Goal: Contribute content: Contribute content

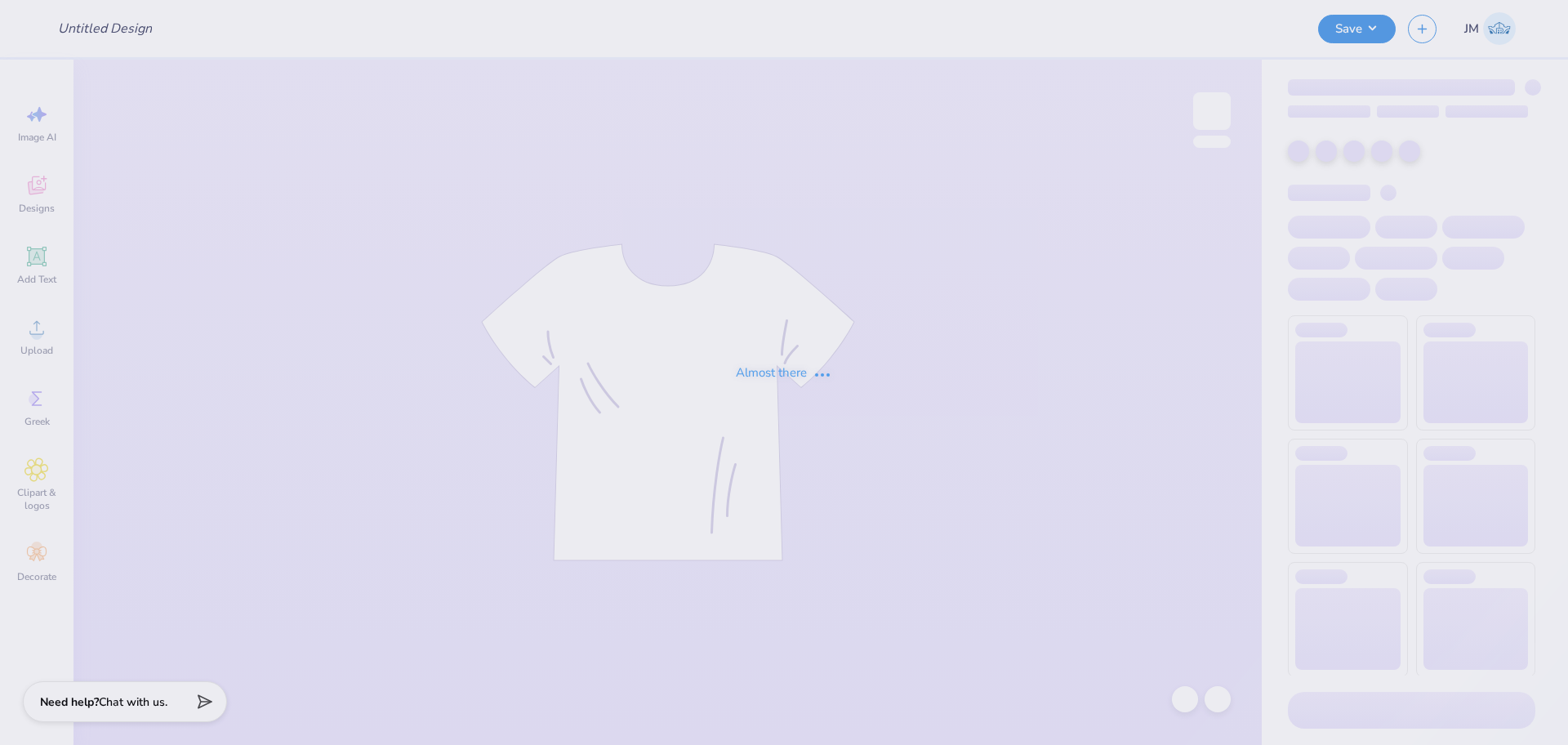
type input "Crave Merch"
type input "12"
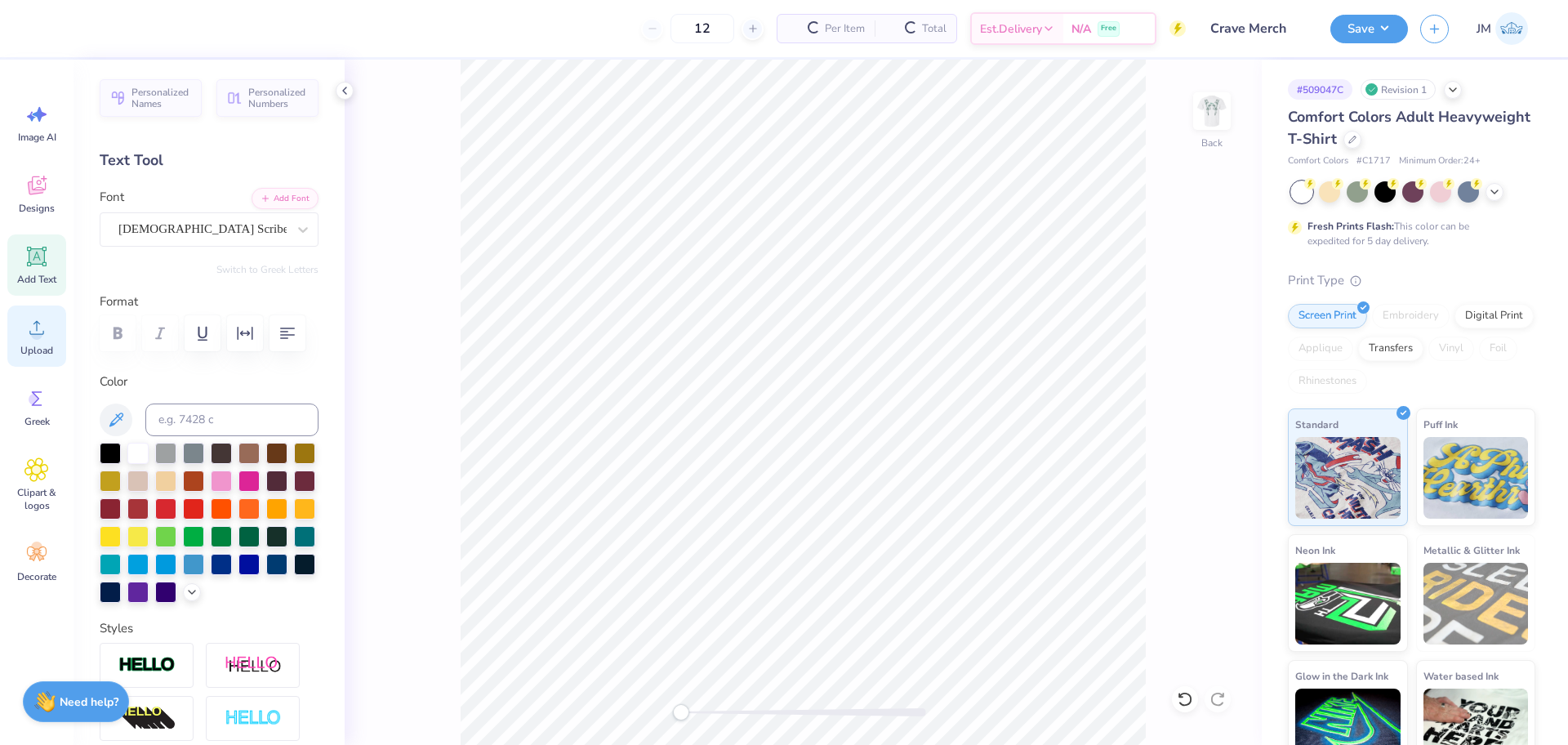
click at [32, 336] on circle at bounding box center [36, 333] width 12 height 12
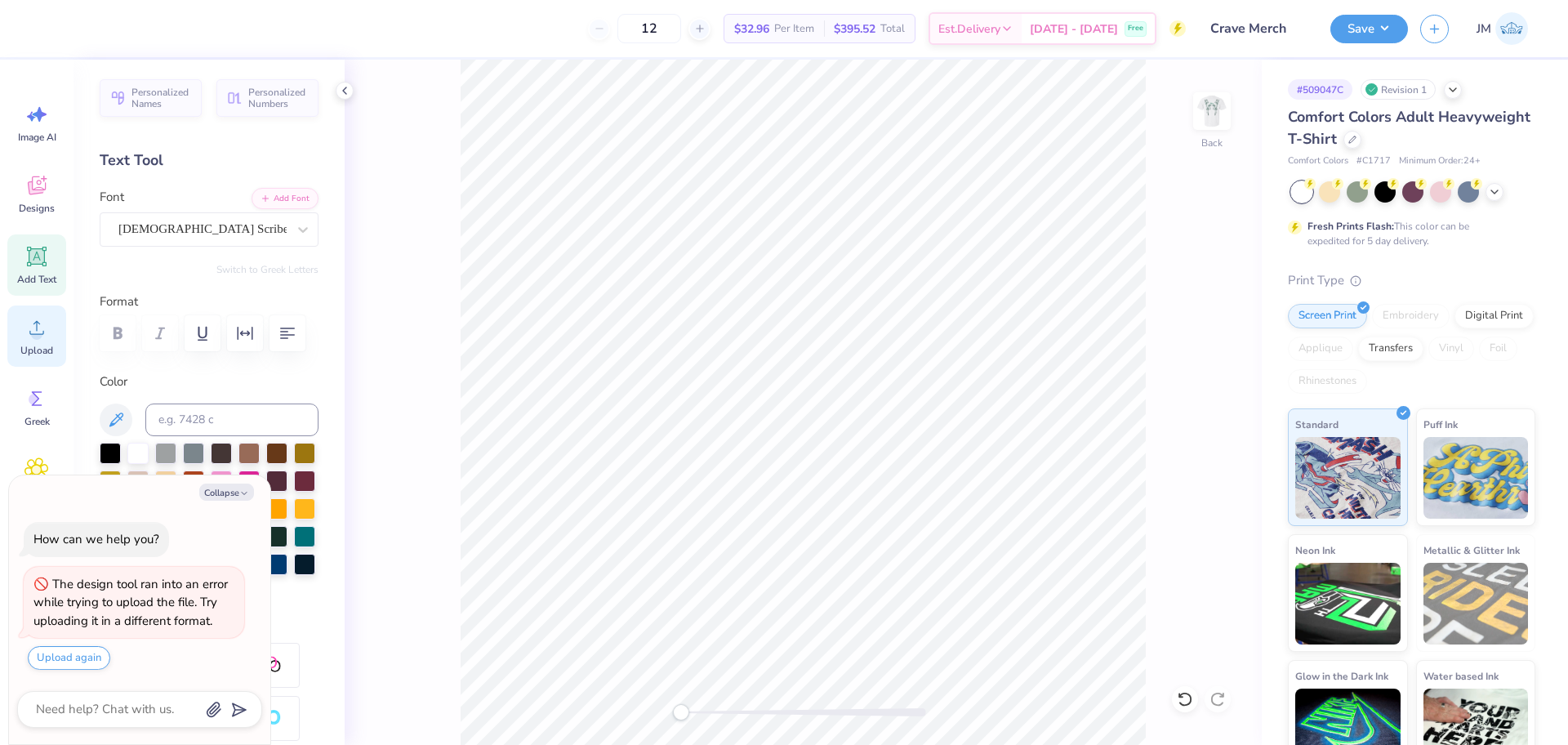
click at [41, 350] on span "Upload" at bounding box center [36, 351] width 33 height 13
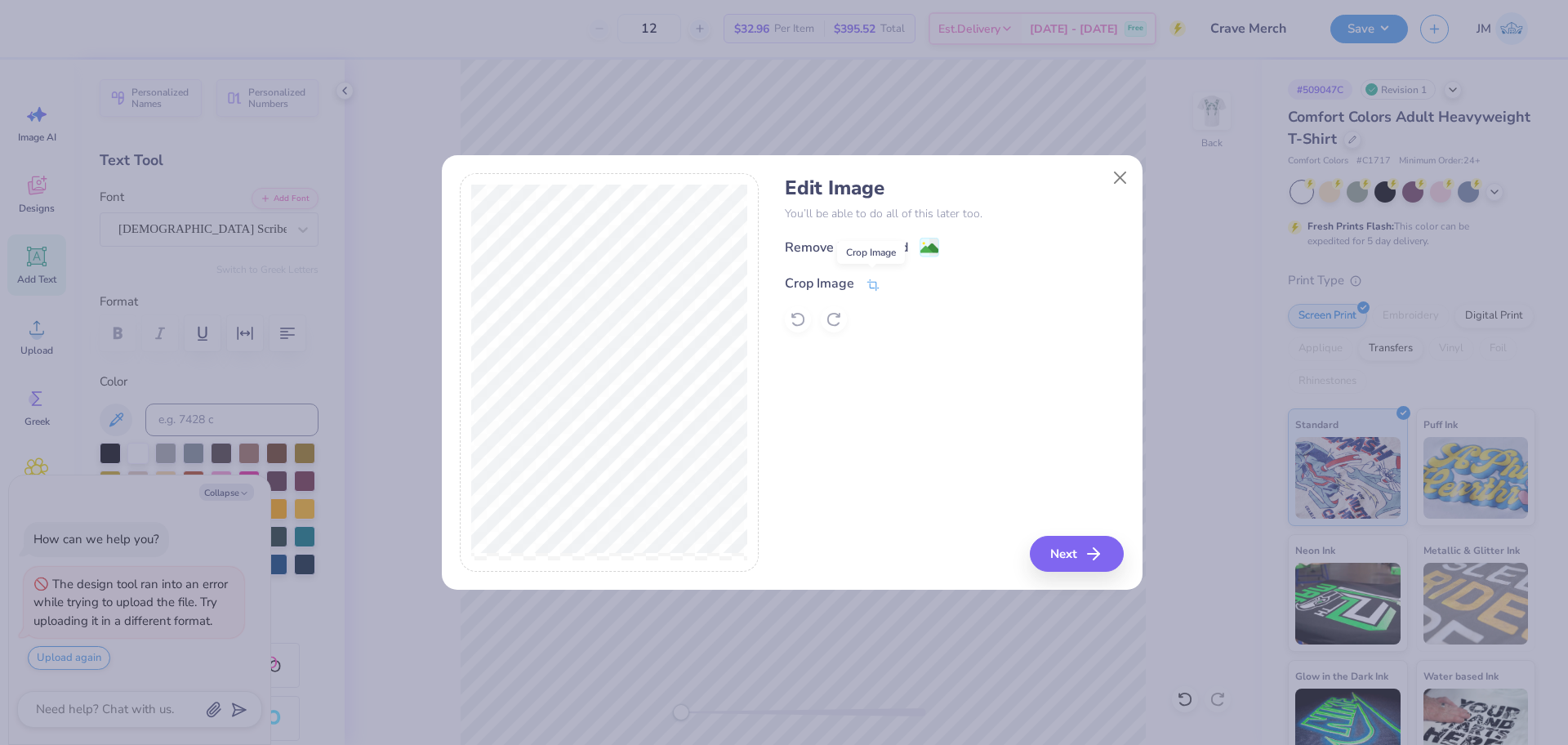
click at [868, 281] on icon at bounding box center [873, 285] width 15 height 15
click at [895, 281] on icon at bounding box center [900, 281] width 10 height 10
click at [1067, 573] on div "Edit Image You’ll be able to do all of this later too. Remove Background Crop I…" at bounding box center [791, 381] width 700 height 416
click at [1073, 555] on button "Next" at bounding box center [1078, 553] width 94 height 36
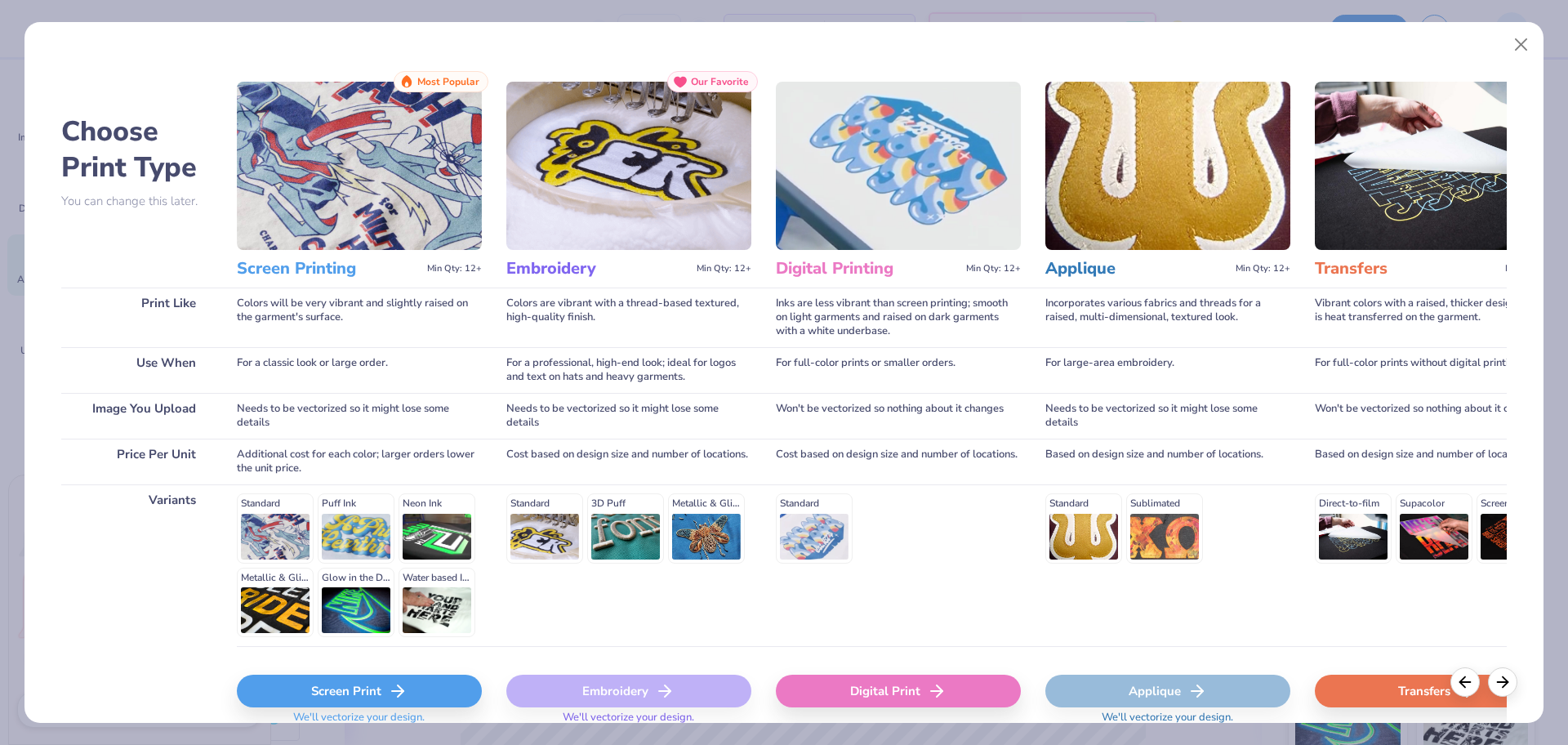
click at [914, 688] on div "Digital Print" at bounding box center [898, 691] width 245 height 33
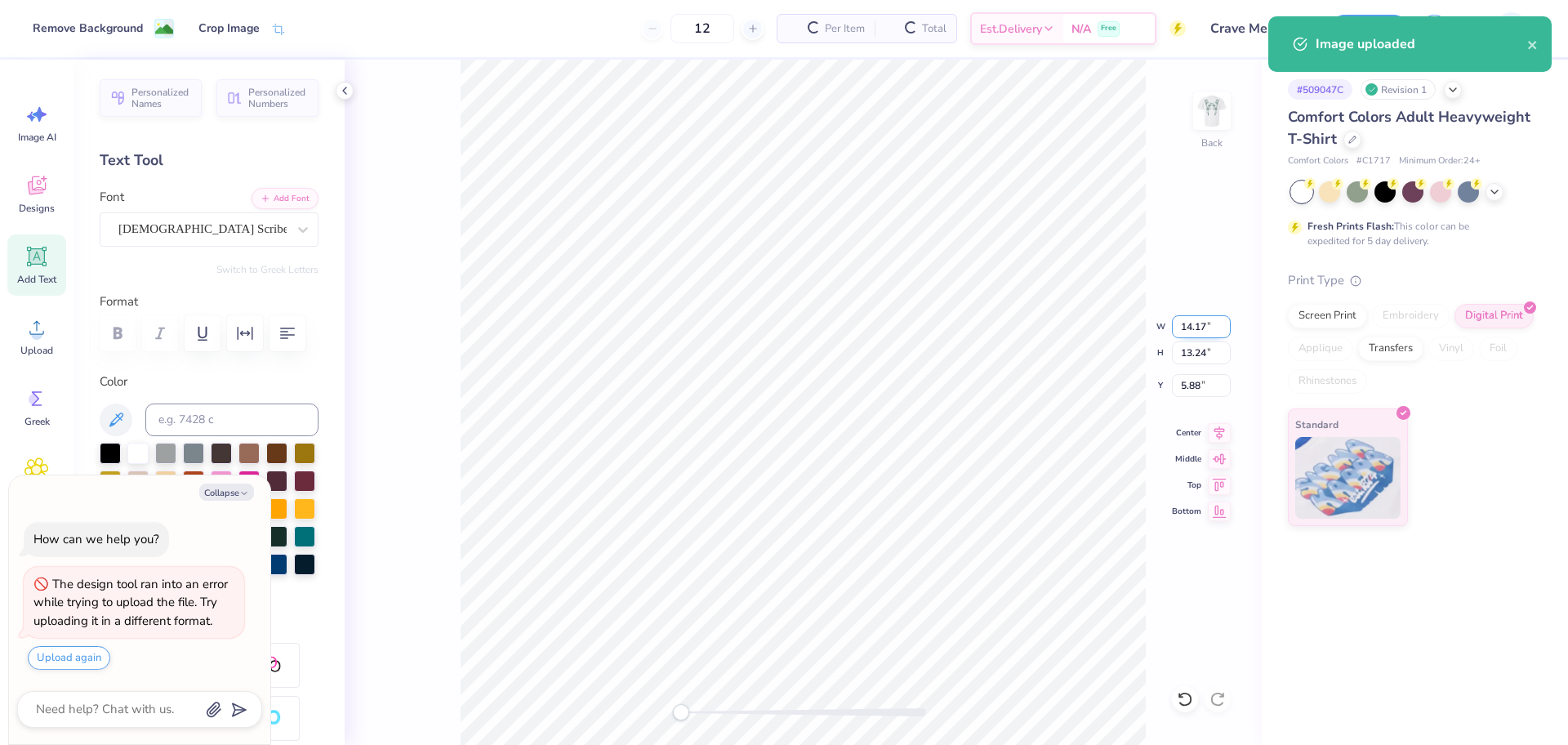
type textarea "x"
click at [1180, 333] on input "14.17" at bounding box center [1201, 326] width 59 height 23
type input "10"
type textarea "x"
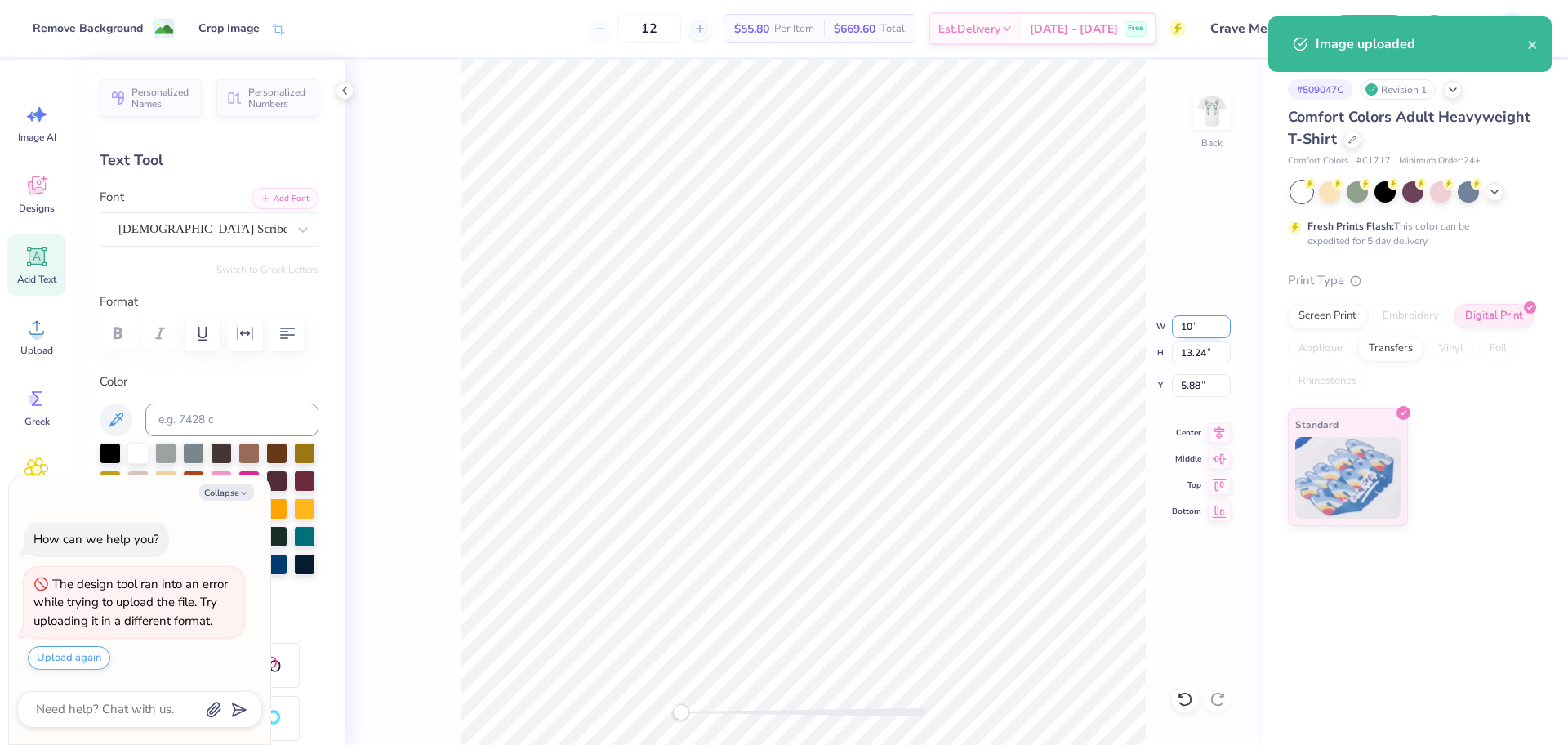
type input "10.00"
type input "9.34"
type input "7.83"
type textarea "x"
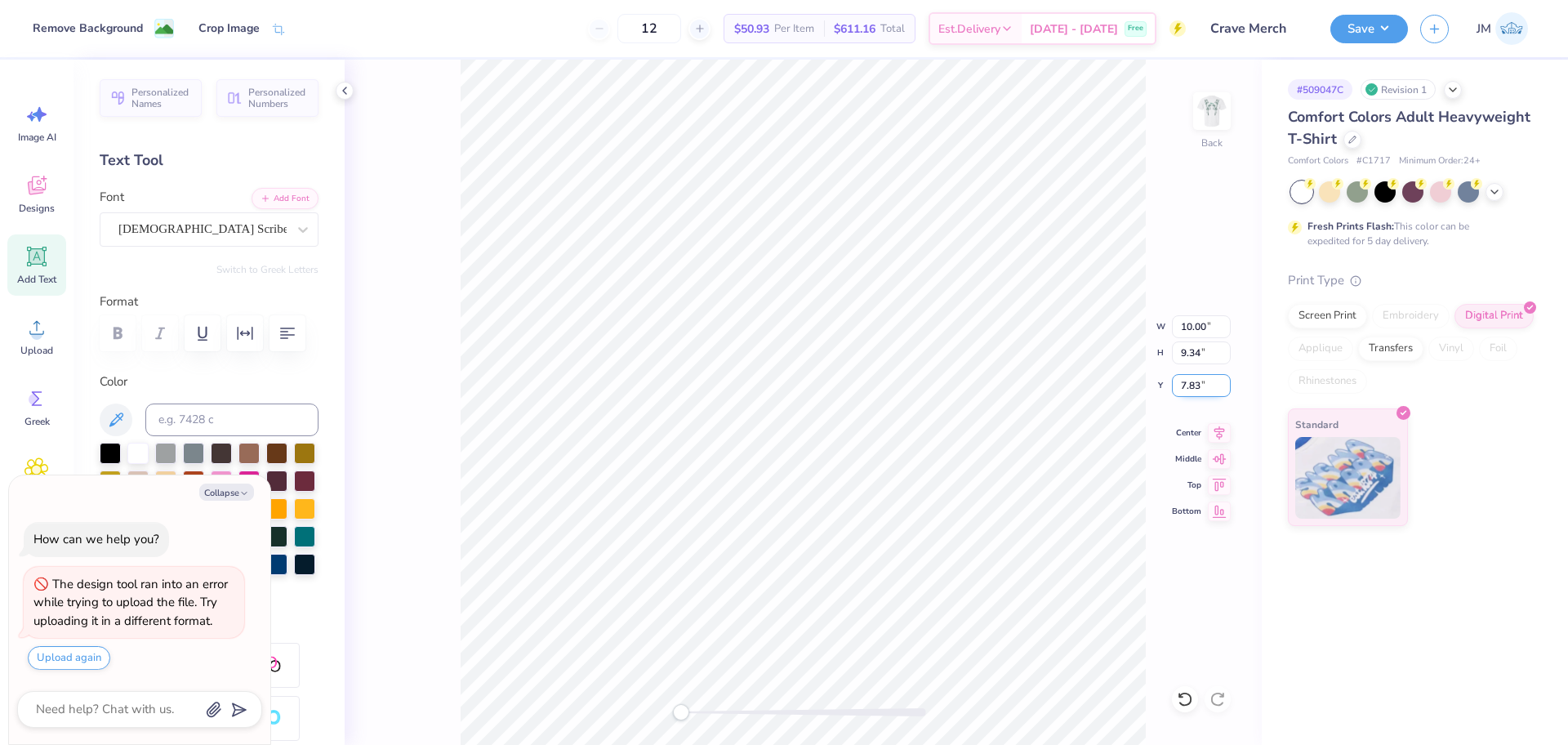
click at [1192, 391] on input "7.83" at bounding box center [1201, 385] width 59 height 23
type input "3"
drag, startPoint x: 1223, startPoint y: 431, endPoint x: 1221, endPoint y: 407, distance: 24.1
click at [1223, 432] on icon at bounding box center [1218, 433] width 23 height 20
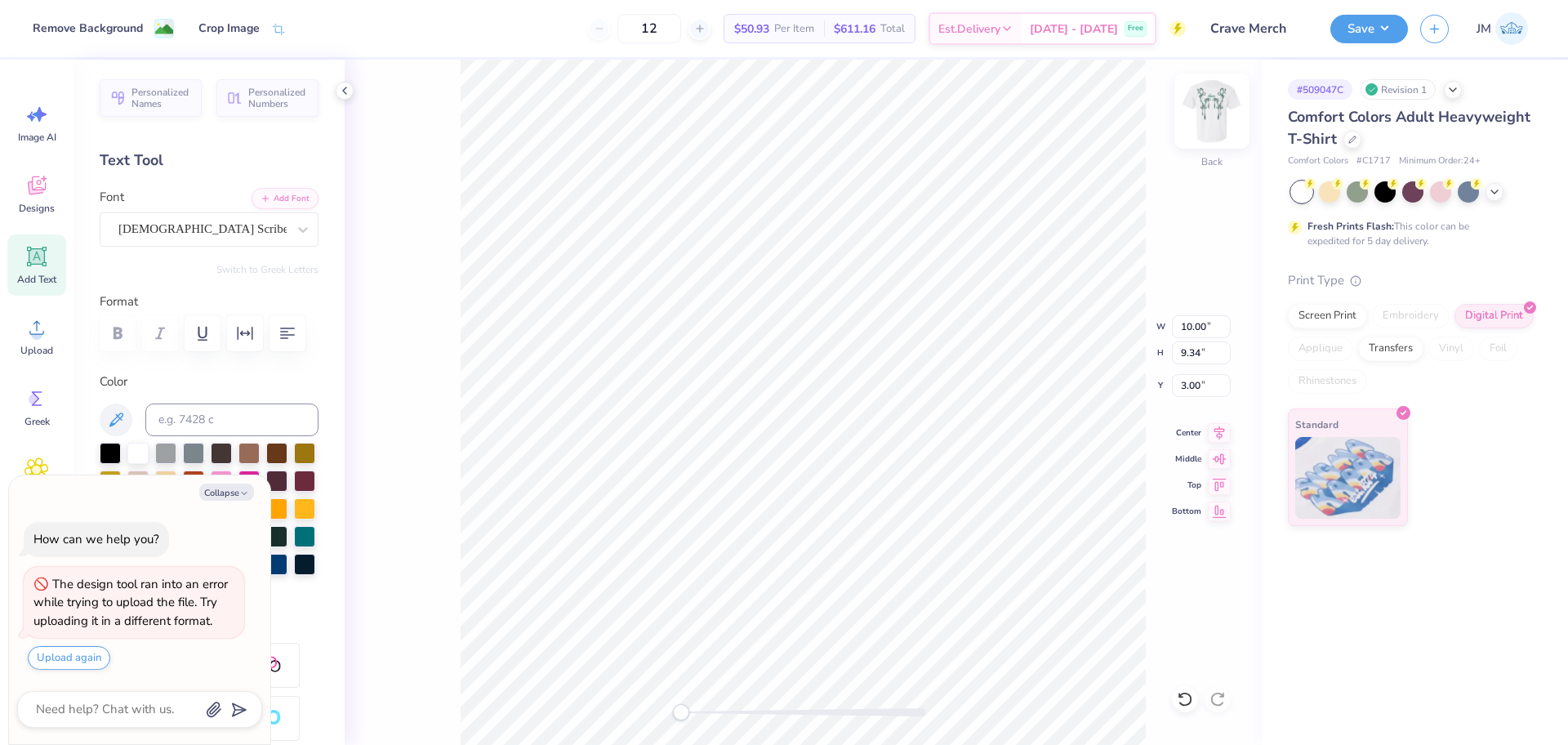
click at [1214, 121] on img at bounding box center [1212, 111] width 66 height 66
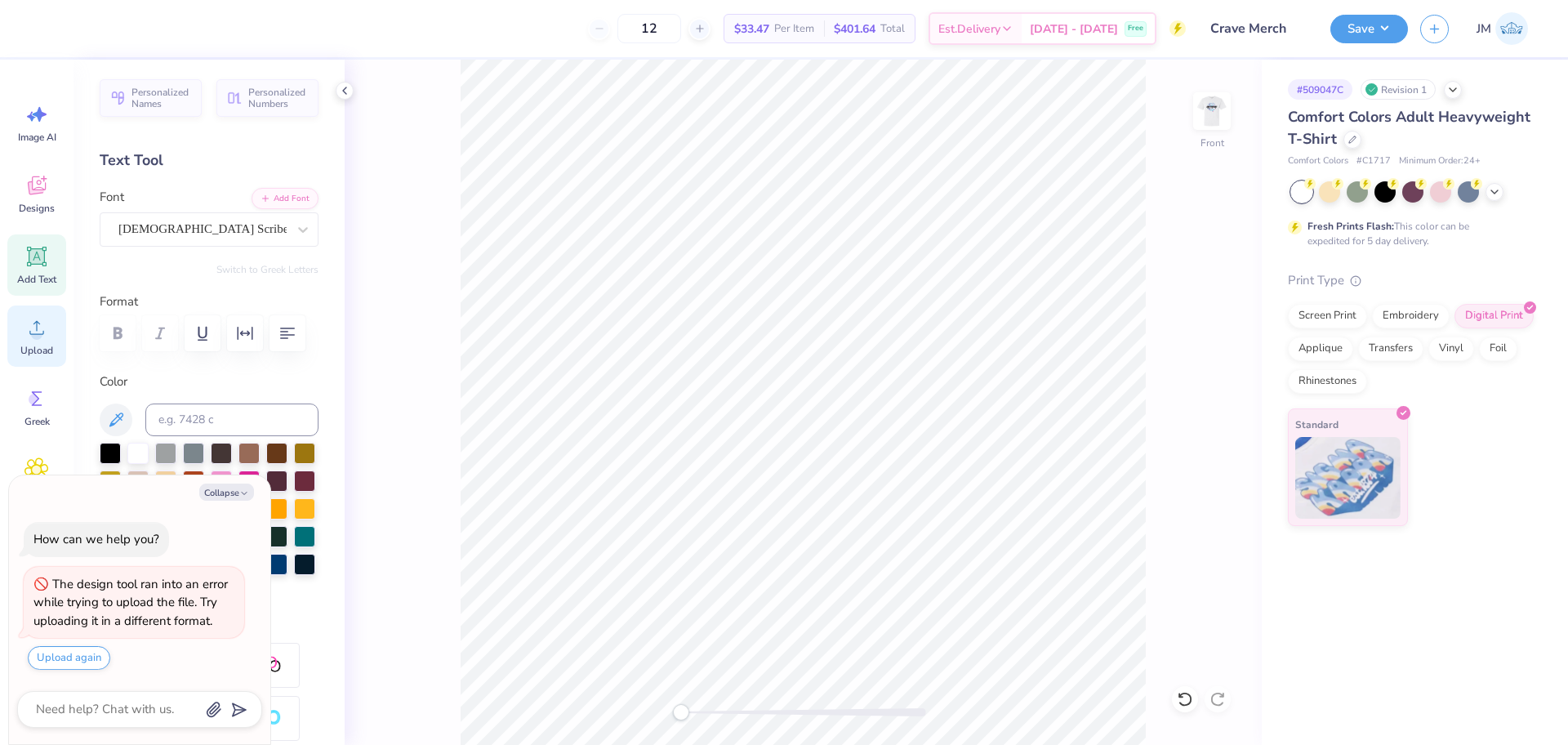
click at [41, 339] on icon at bounding box center [36, 327] width 25 height 25
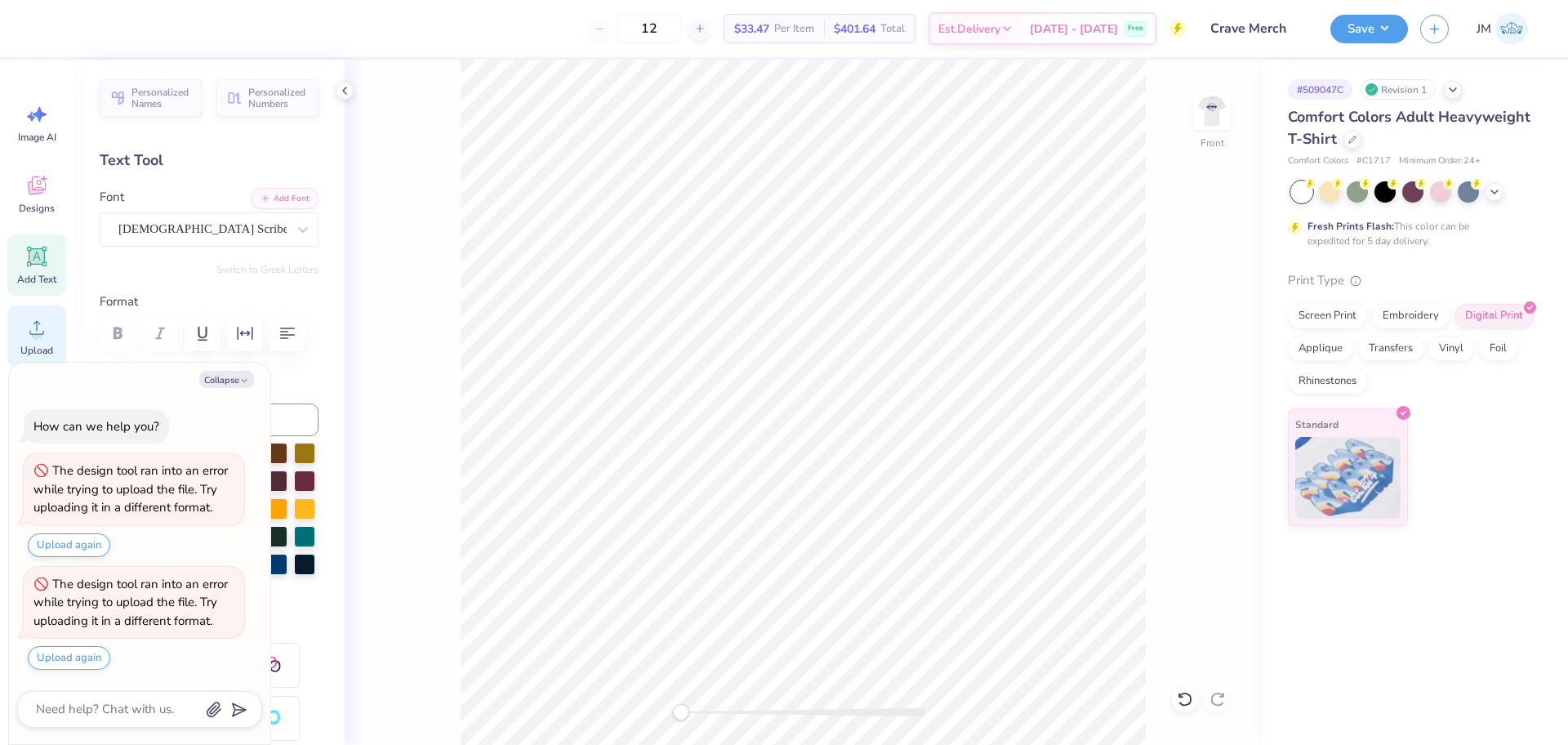
click at [39, 338] on circle at bounding box center [36, 333] width 12 height 12
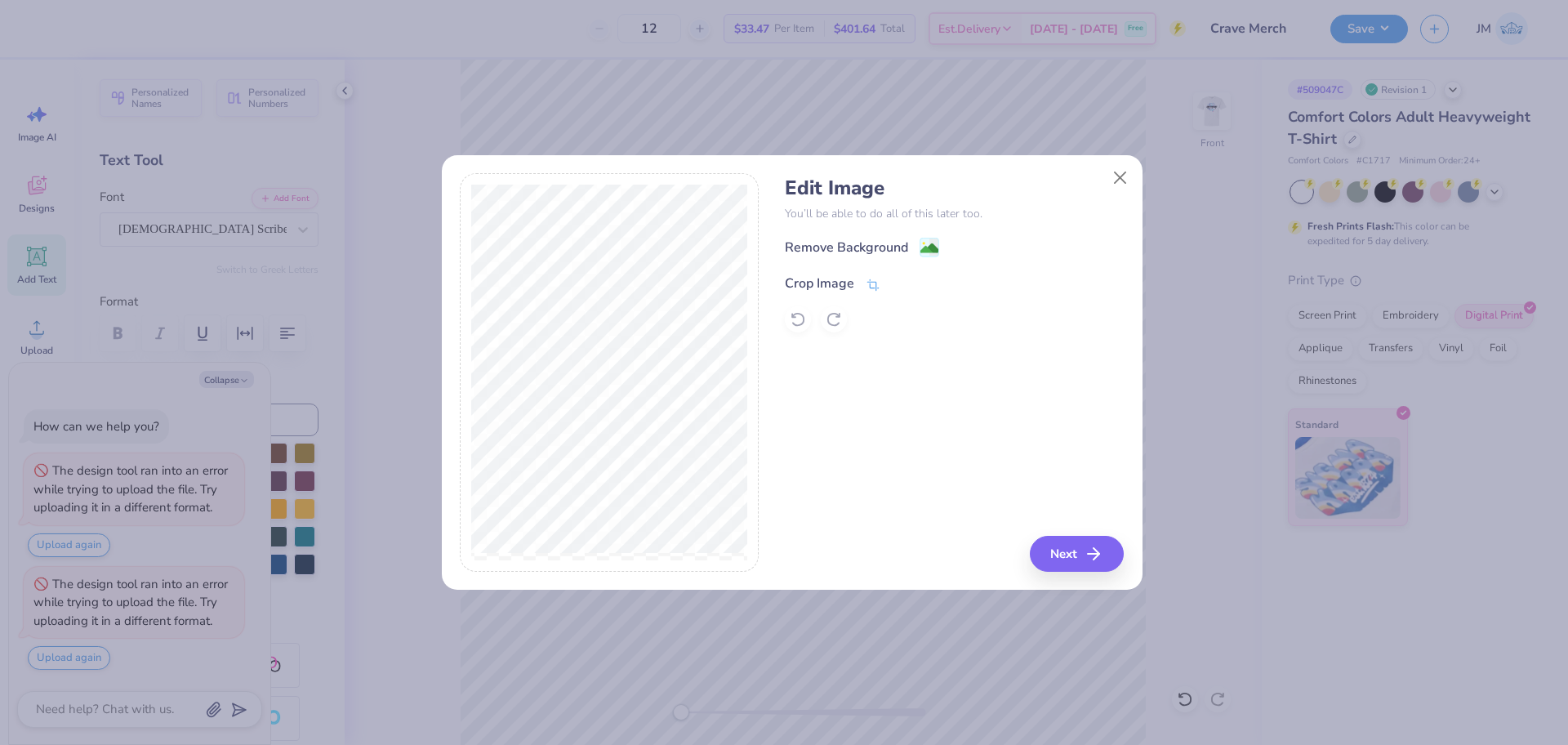
click at [868, 278] on icon at bounding box center [873, 285] width 15 height 15
click at [901, 280] on icon at bounding box center [900, 281] width 10 height 10
click at [1088, 567] on button "Next" at bounding box center [1078, 553] width 94 height 36
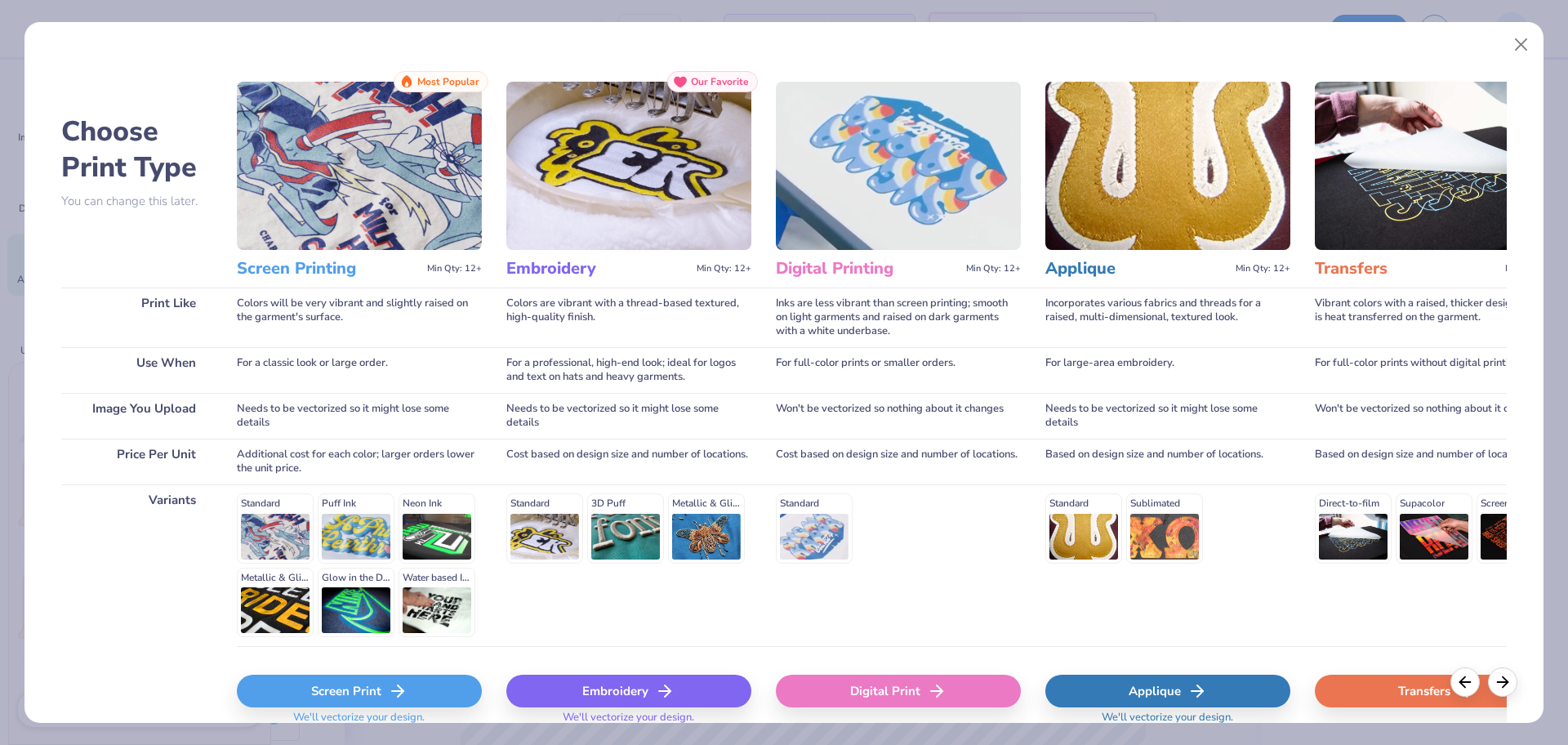
click at [901, 680] on div "Digital Print" at bounding box center [898, 691] width 245 height 33
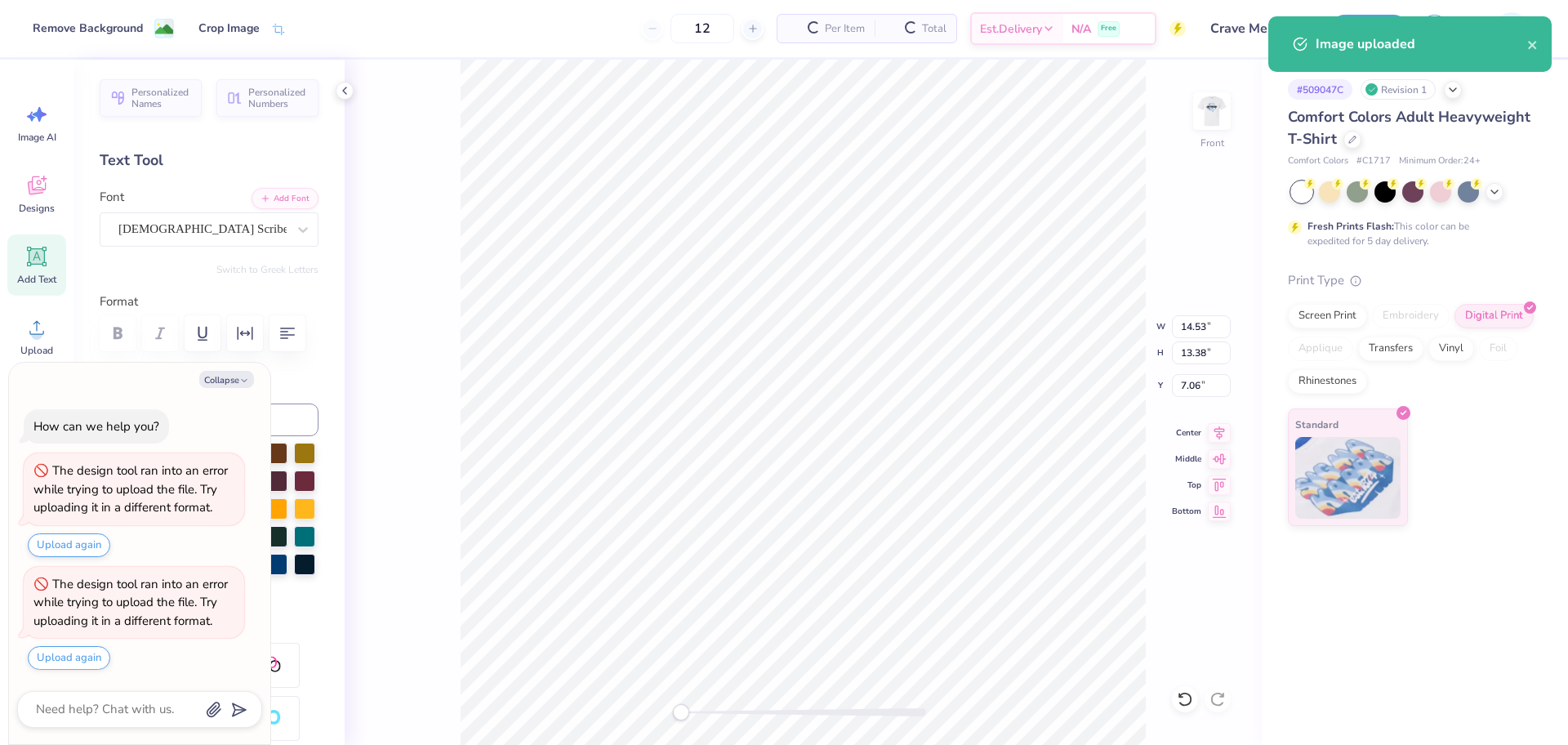
type textarea "x"
click at [1188, 321] on input "14.53" at bounding box center [1201, 326] width 59 height 23
type input "12.5"
type textarea "x"
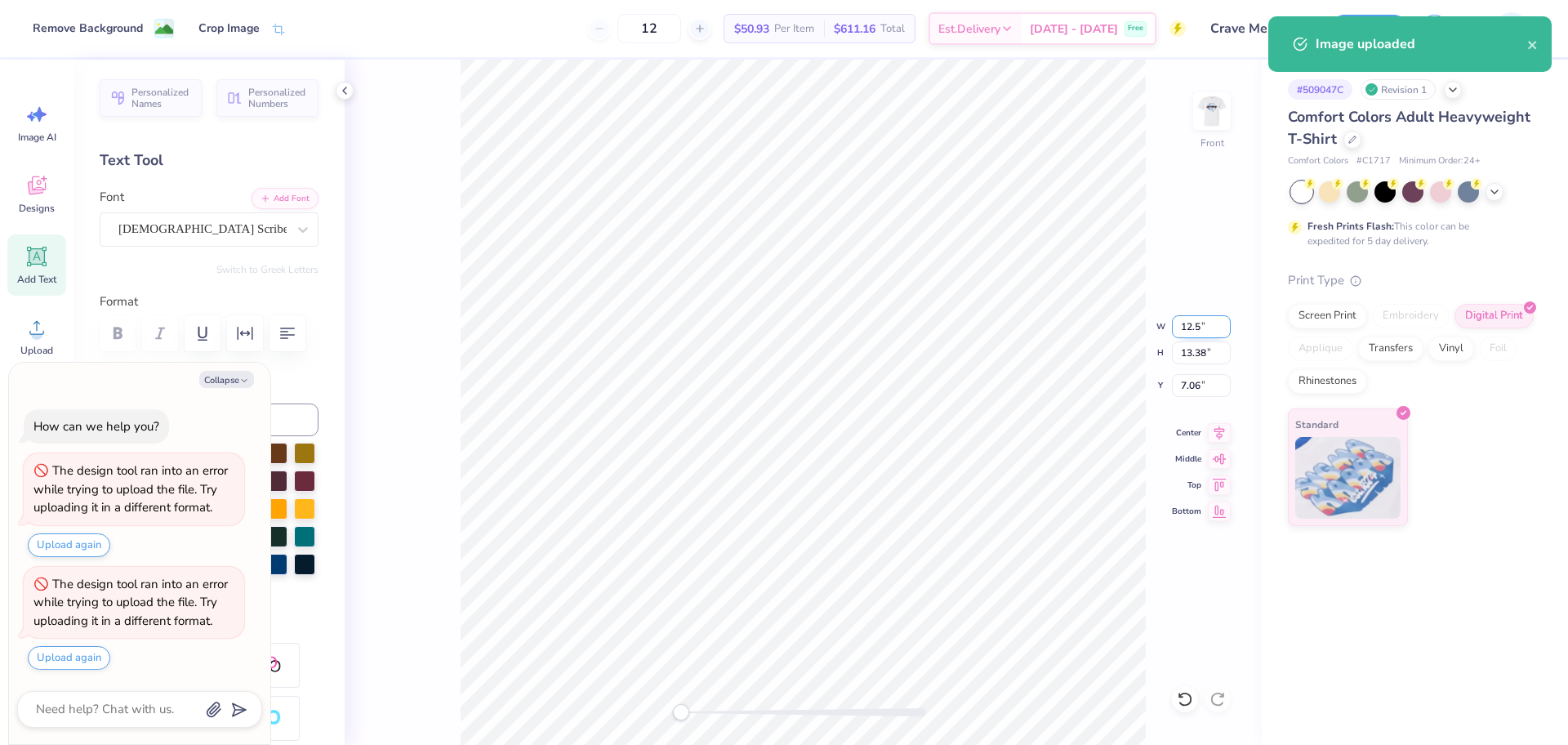
type input "12.50"
type input "11.51"
type input "7.99"
type textarea "x"
click at [1187, 386] on input "7.99" at bounding box center [1201, 385] width 59 height 23
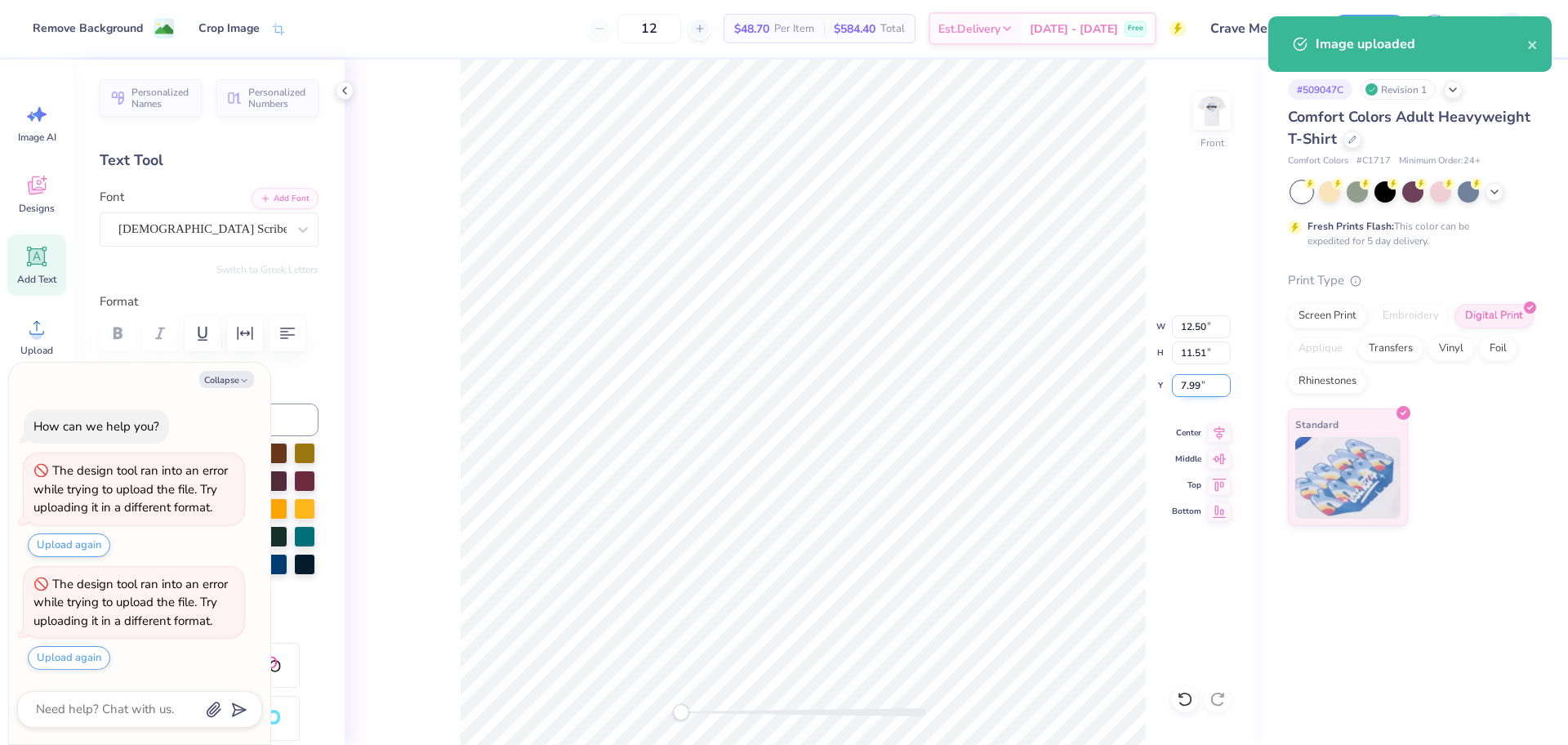
click at [1187, 387] on input "7.99" at bounding box center [1201, 385] width 59 height 23
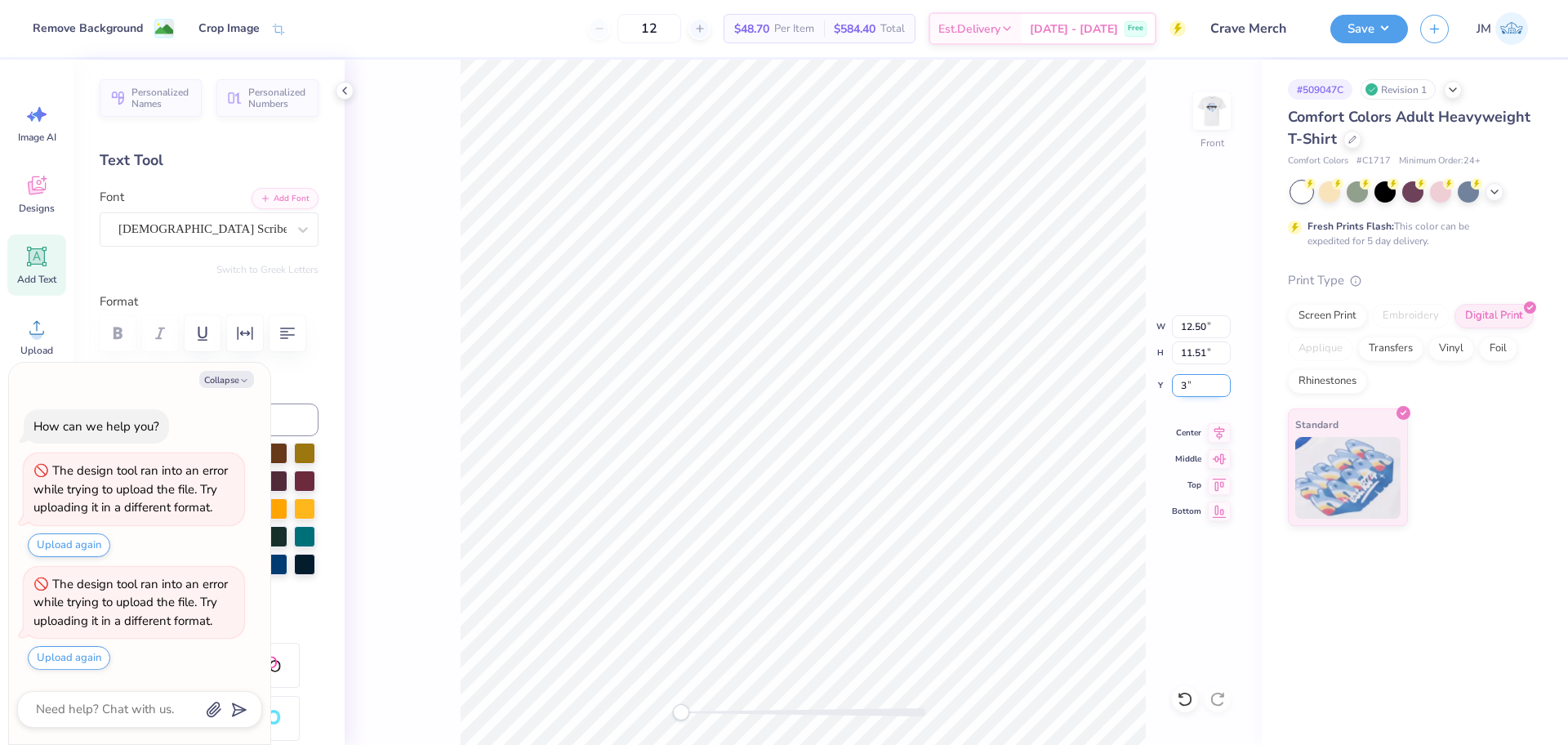
type input "3"
drag, startPoint x: 1217, startPoint y: 432, endPoint x: 1203, endPoint y: 408, distance: 27.8
click at [1218, 431] on icon at bounding box center [1219, 433] width 11 height 14
click at [1375, 33] on button "Save" at bounding box center [1369, 26] width 77 height 28
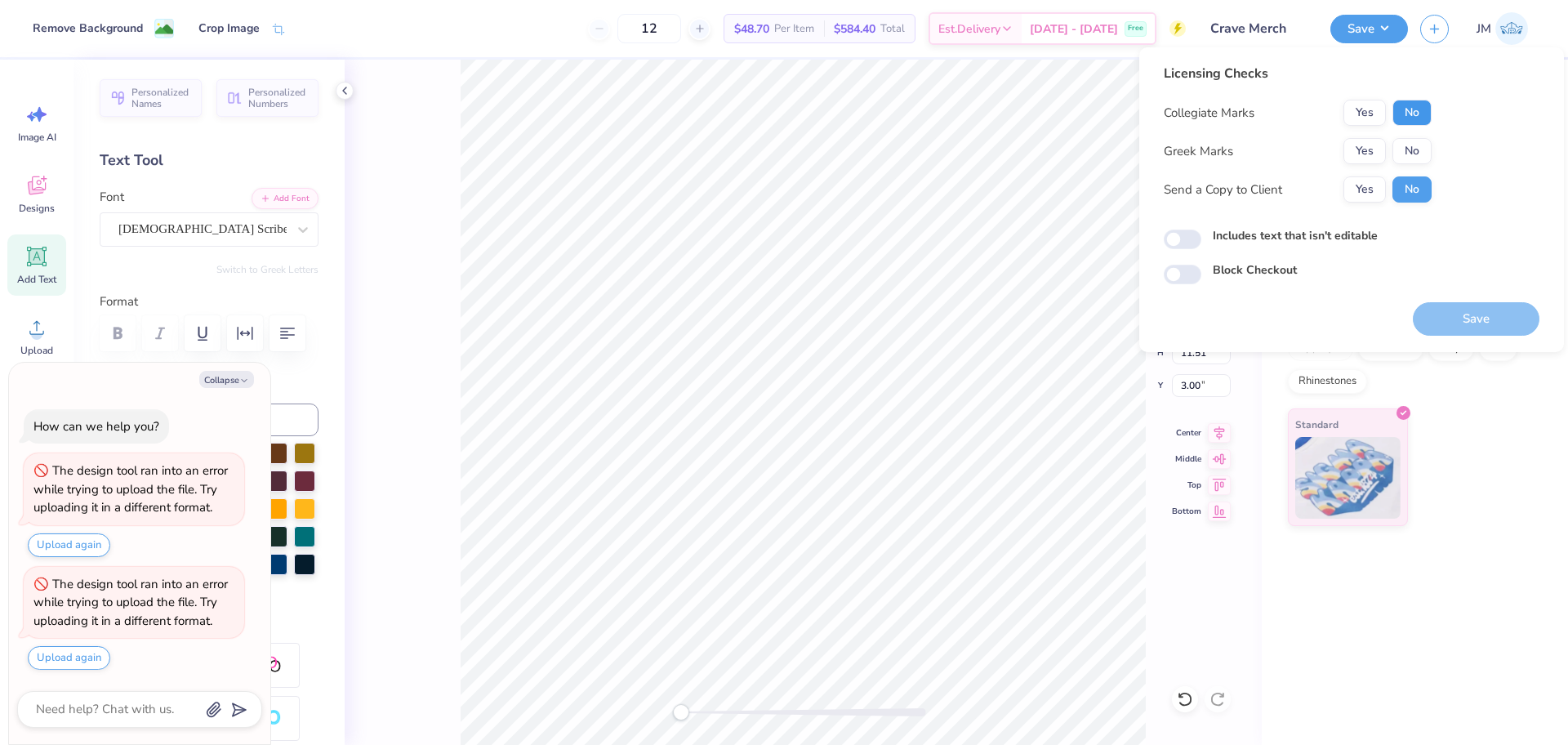
click at [1415, 109] on button "No" at bounding box center [1411, 112] width 39 height 26
click at [1406, 142] on button "No" at bounding box center [1411, 151] width 39 height 26
click at [1451, 318] on button "Save" at bounding box center [1475, 319] width 127 height 34
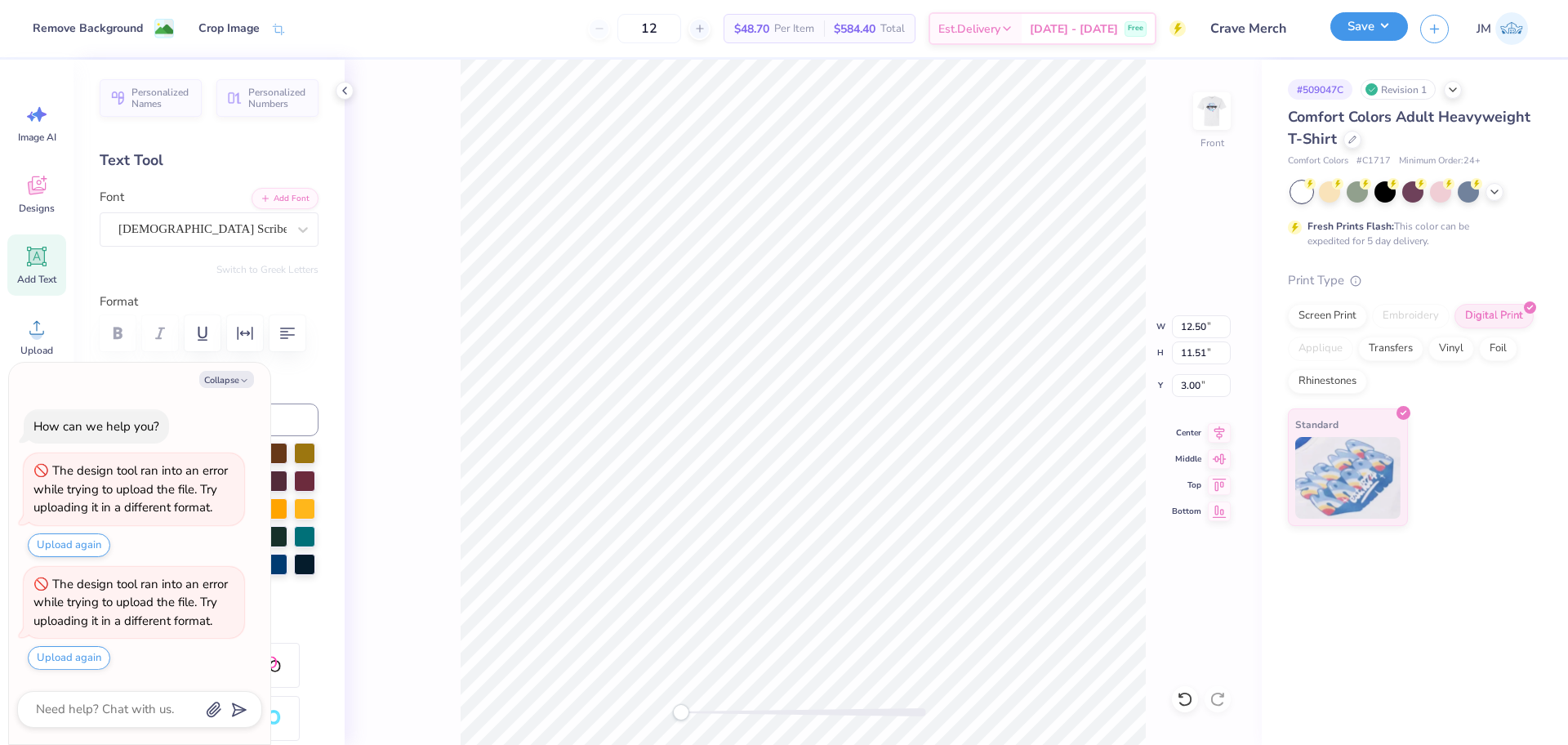
click at [1334, 20] on button "Save" at bounding box center [1369, 26] width 77 height 28
click at [1232, 110] on div "Front W 12.50 12.50 " H 11.51 11.51 " Y 3.00 3.00 " Center Middle Top Bottom" at bounding box center [802, 402] width 917 height 685
click at [1233, 117] on img at bounding box center [1212, 111] width 66 height 66
type textarea "x"
